Goal: Find specific page/section: Locate a particular part of the current website

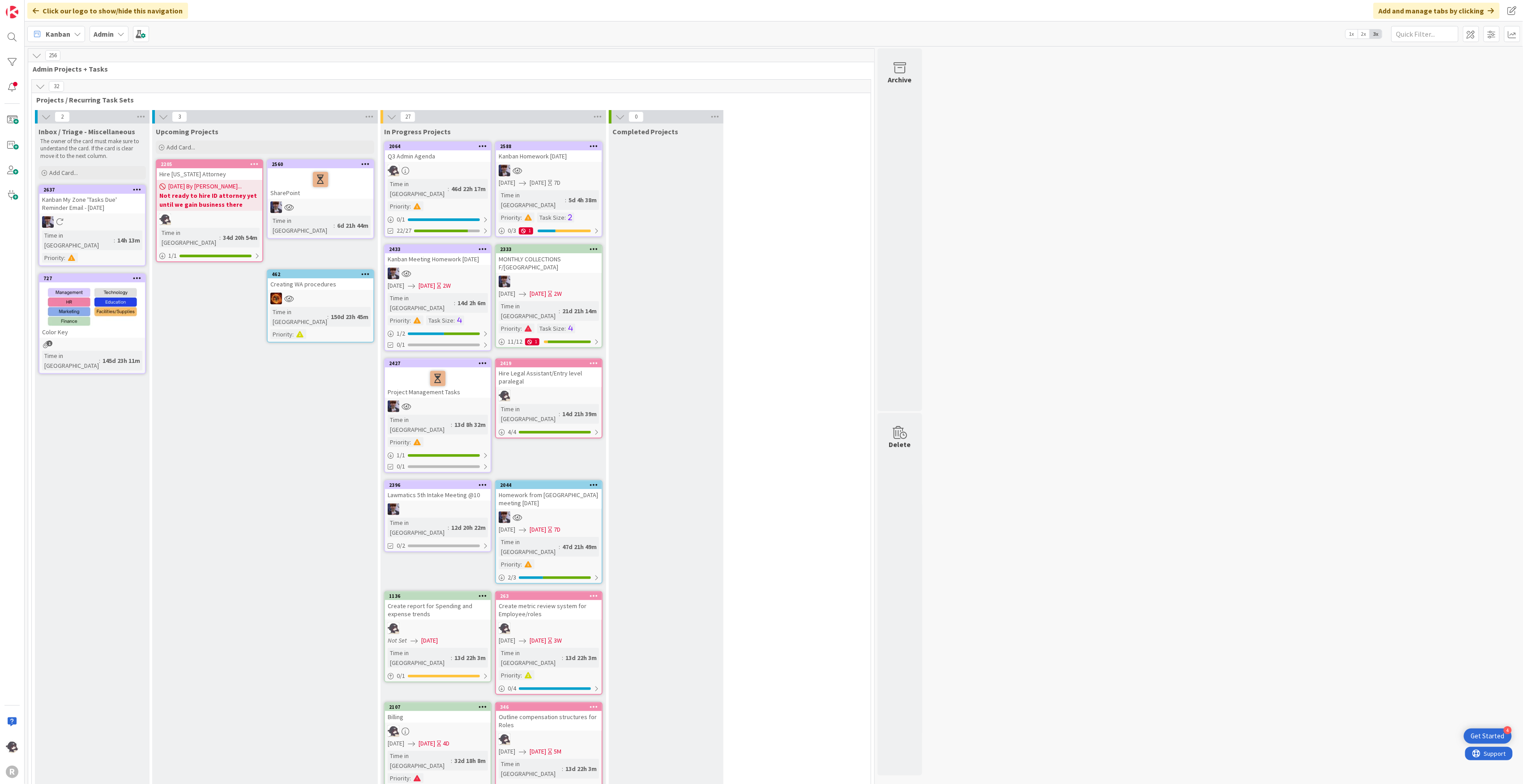
click at [570, 358] on link "2419 Hire Legal Assistant/Entry level paralegal Time in [GEOGRAPHIC_DATA] : 14d…" at bounding box center [549, 398] width 108 height 80
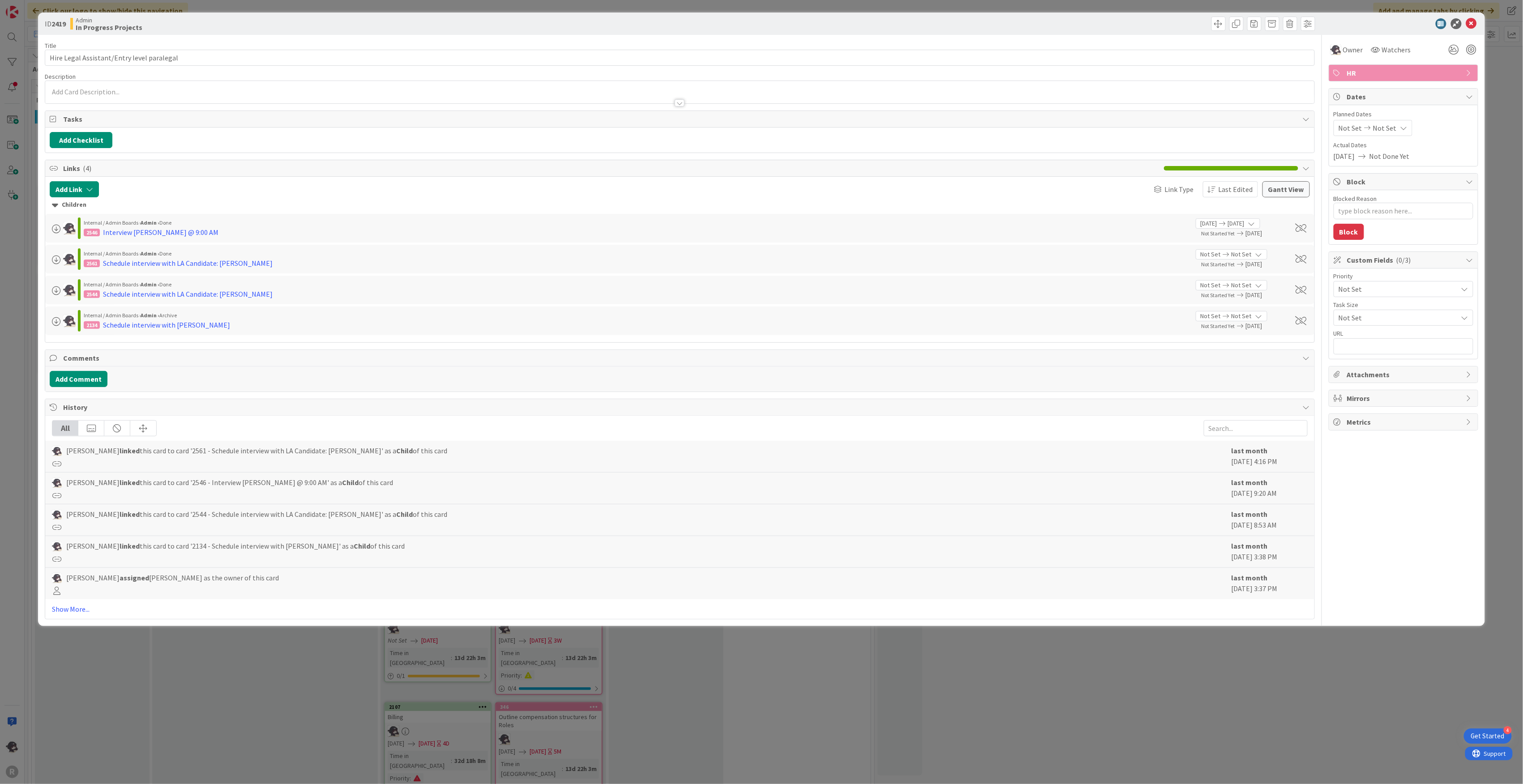
type textarea "x"
click at [1473, 22] on icon at bounding box center [1471, 23] width 11 height 11
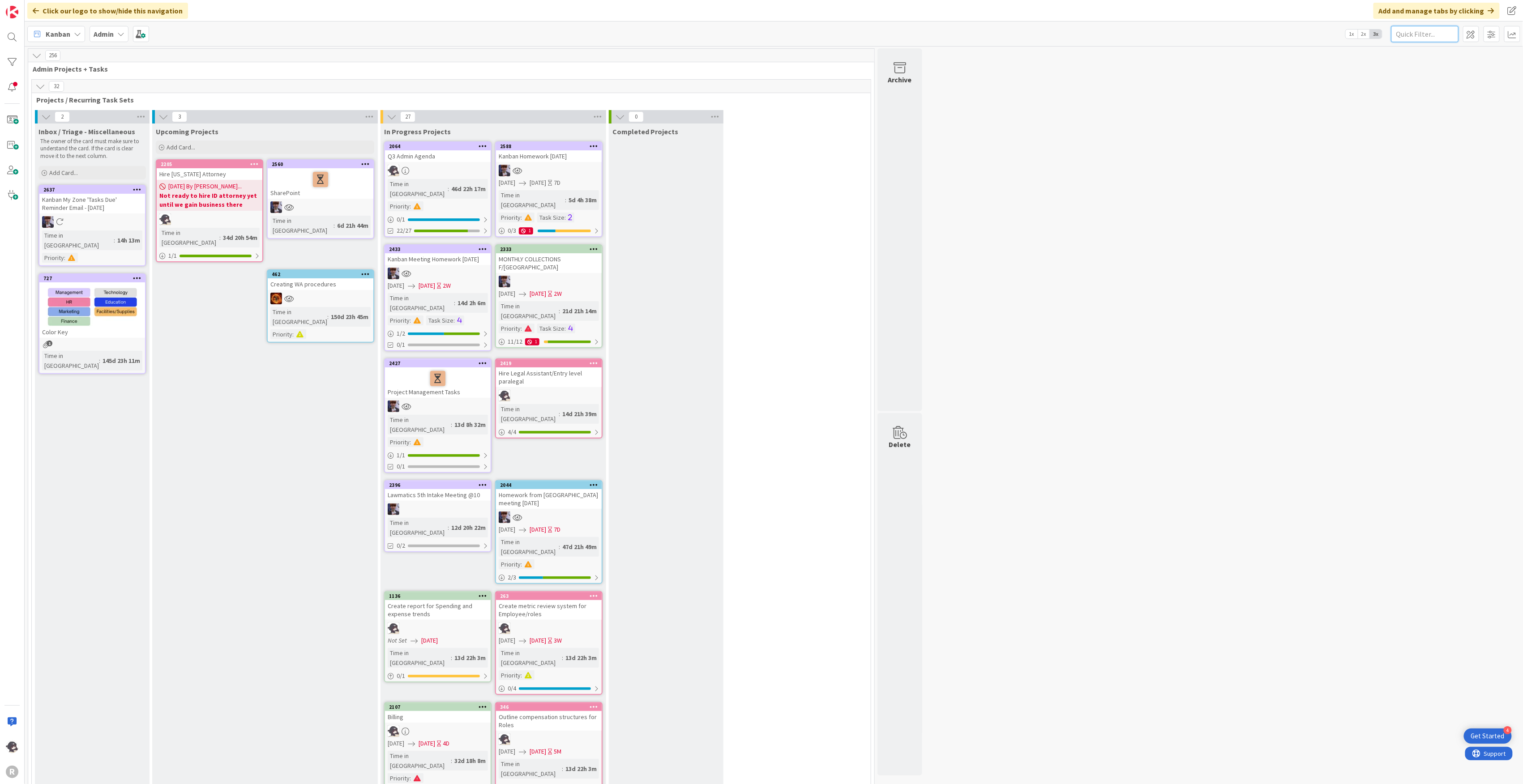
drag, startPoint x: 1439, startPoint y: 37, endPoint x: 1435, endPoint y: 39, distance: 4.5
click at [1439, 37] on input "text" at bounding box center [1425, 34] width 67 height 16
type input "[PERSON_NAME]"
